Goal: Transaction & Acquisition: Book appointment/travel/reservation

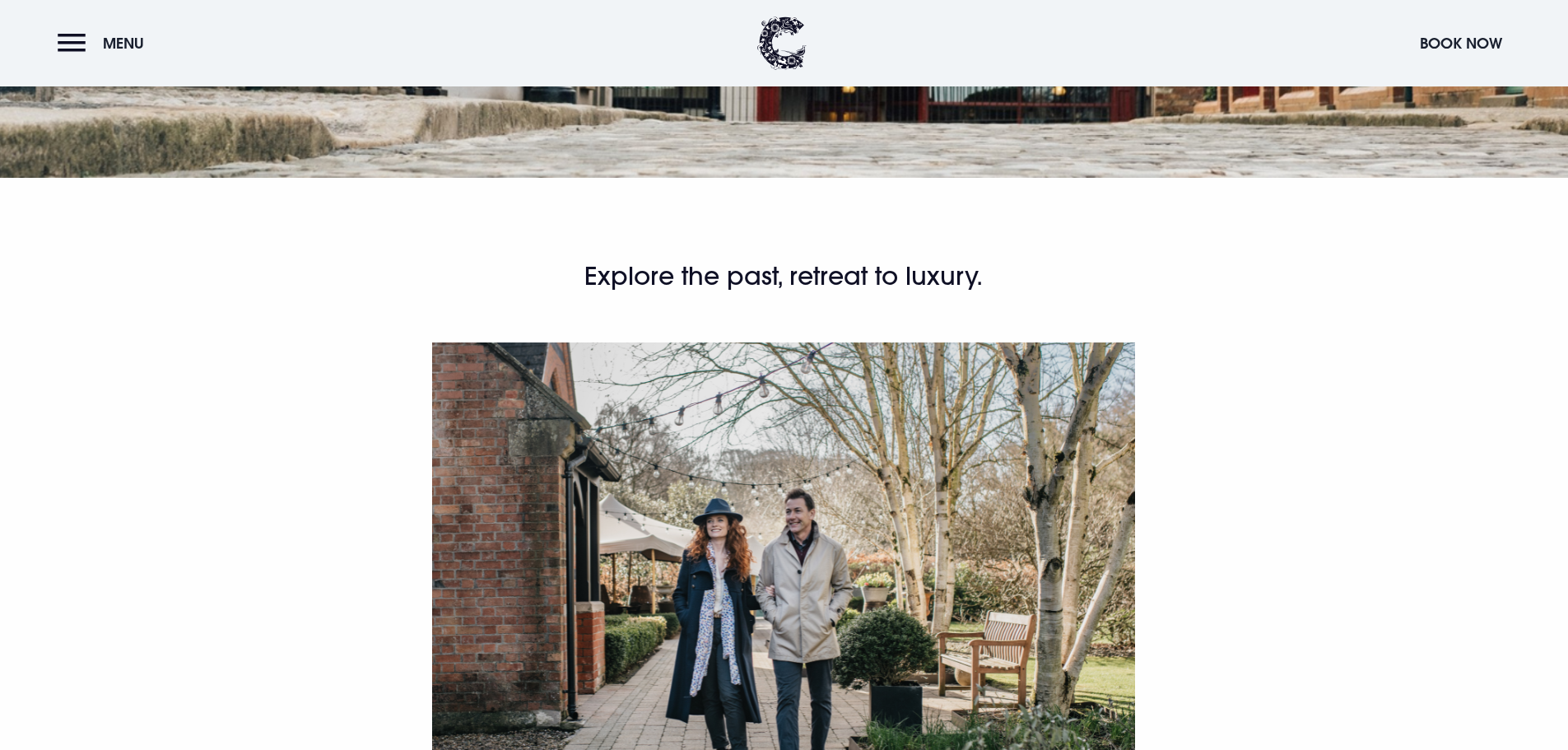
scroll to position [1071, 0]
